Goal: Find specific page/section: Find specific page/section

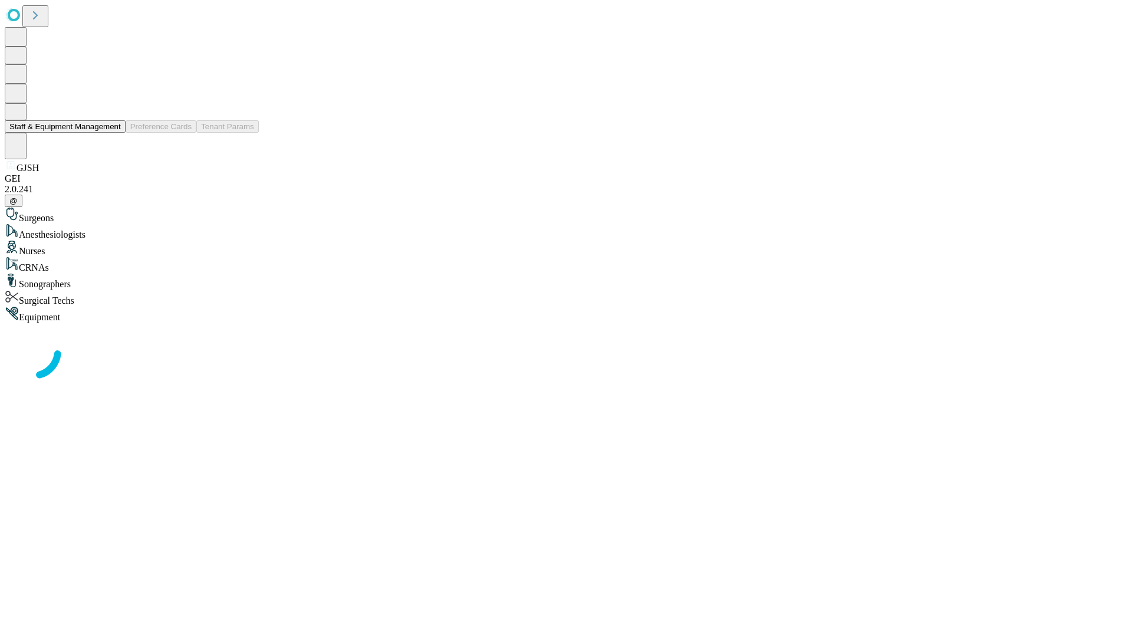
click at [113, 133] on button "Staff & Equipment Management" at bounding box center [65, 126] width 121 height 12
